Goal: Find specific page/section: Find specific page/section

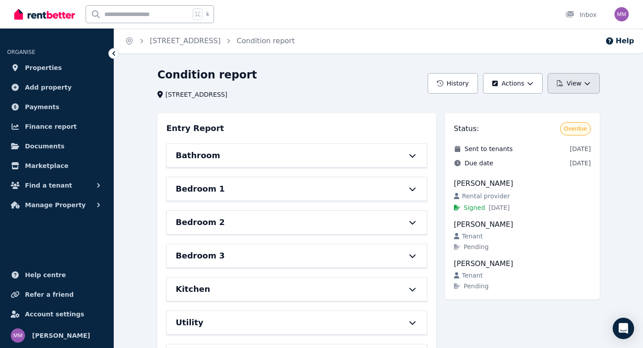
click at [583, 88] on button "View" at bounding box center [574, 83] width 52 height 21
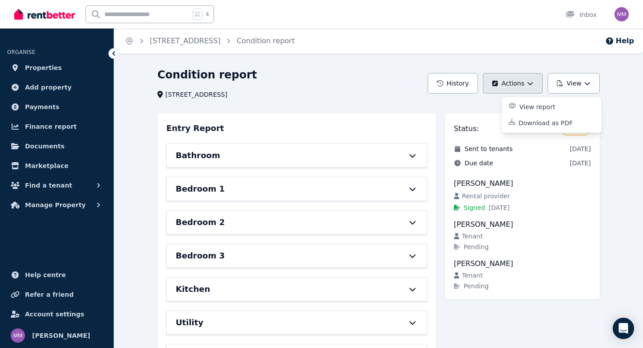
click at [516, 88] on button "Actions" at bounding box center [512, 83] width 59 height 21
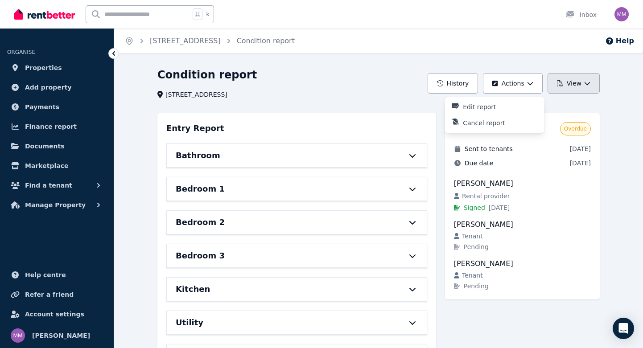
click at [563, 87] on button "View" at bounding box center [574, 83] width 52 height 21
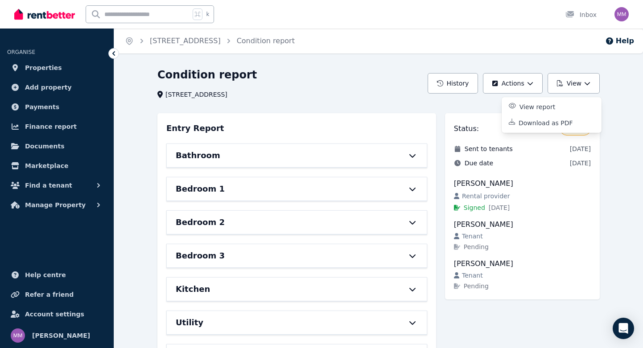
click at [307, 96] on div "[STREET_ADDRESS]" at bounding box center [289, 94] width 265 height 9
